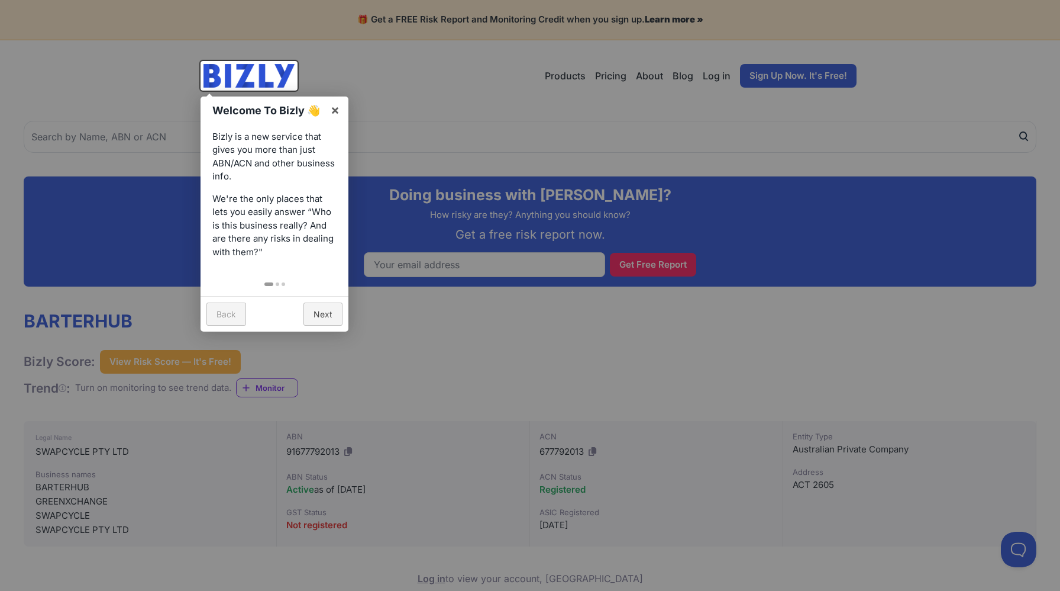
click at [535, 112] on div at bounding box center [530, 295] width 1060 height 591
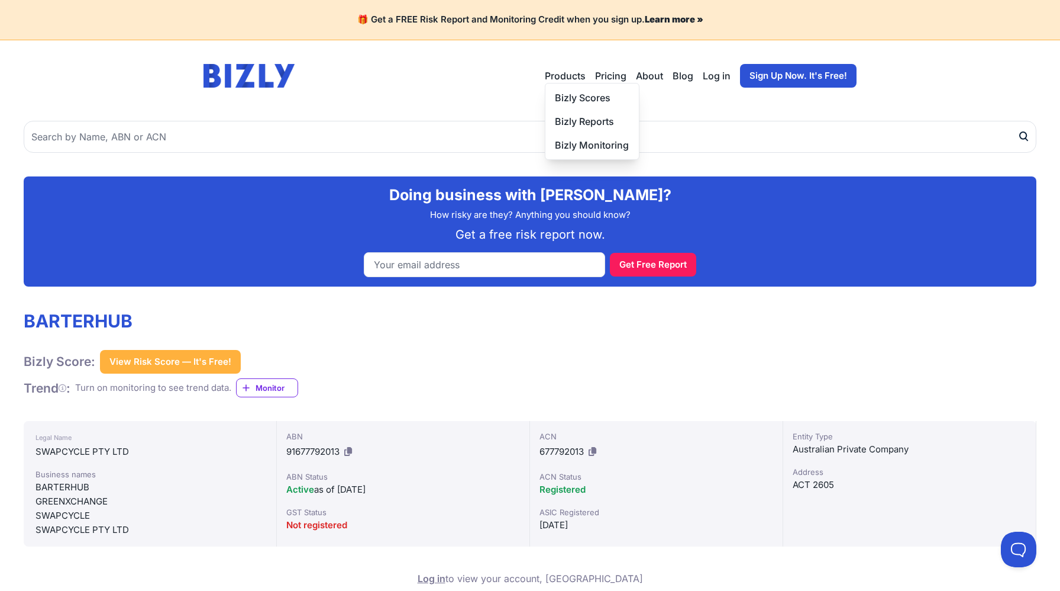
click at [571, 78] on button "Products" at bounding box center [565, 76] width 41 height 14
click at [616, 78] on link "Pricing" at bounding box center [610, 76] width 31 height 14
click at [151, 359] on button "View Risk Score — It's Free!" at bounding box center [170, 362] width 141 height 24
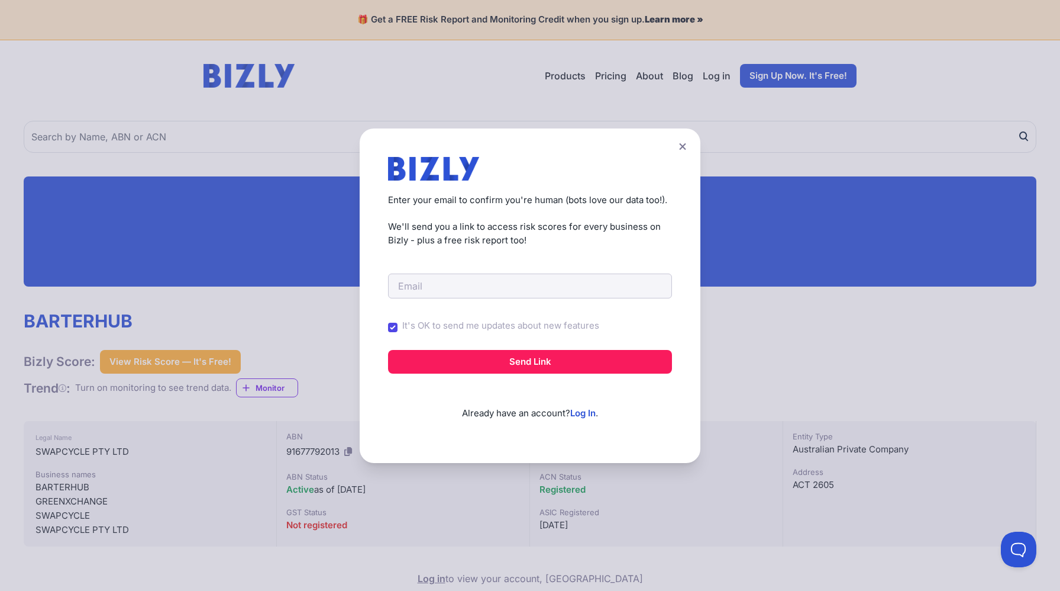
click at [684, 147] on icon at bounding box center [682, 146] width 7 height 7
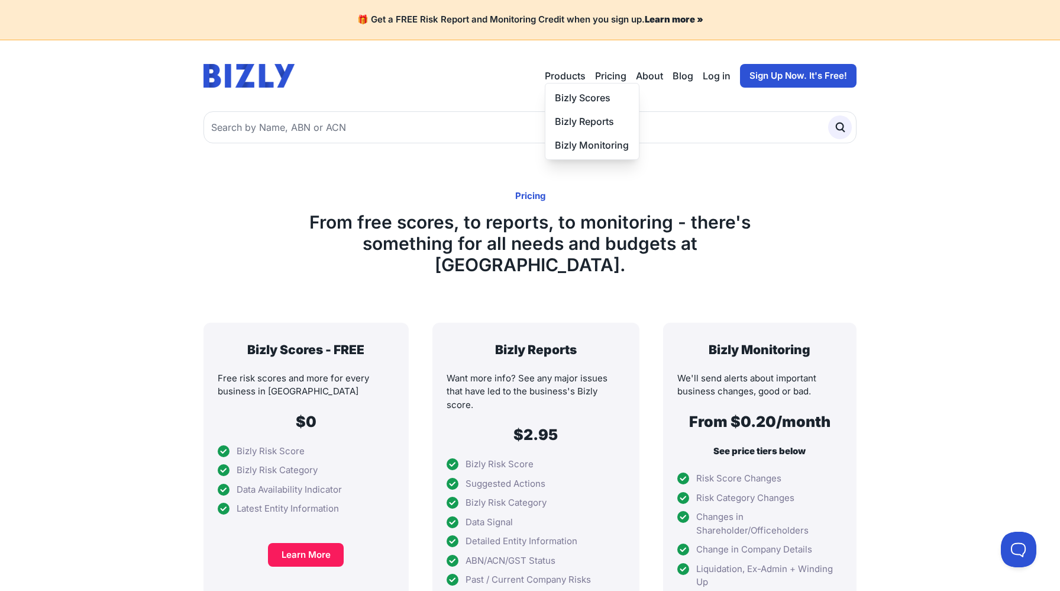
click at [565, 76] on button "Products" at bounding box center [565, 76] width 41 height 14
click at [583, 96] on link "Bizly Scores" at bounding box center [593, 98] width 94 height 24
